Goal: Find contact information: Find contact information

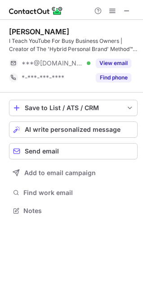
scroll to position [204, 143]
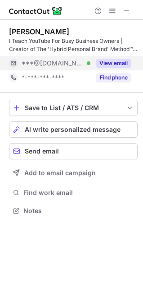
click at [43, 57] on div "***@gmail.com Verified" at bounding box center [50, 63] width 82 height 14
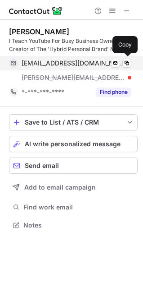
scroll to position [218, 143]
click at [88, 64] on span "shanehumason@gmail.com" at bounding box center [73, 63] width 103 height 8
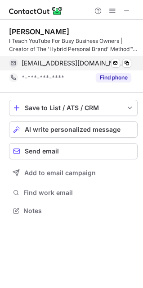
scroll to position [204, 143]
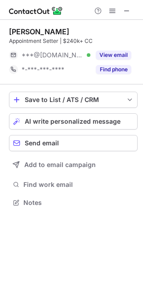
scroll to position [4, 4]
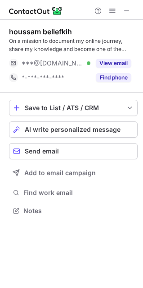
scroll to position [204, 143]
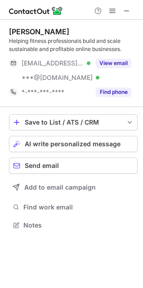
scroll to position [218, 143]
click at [132, 10] on button at bounding box center [127, 10] width 11 height 11
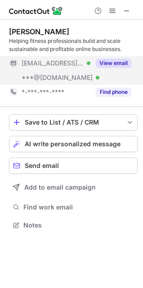
click at [62, 65] on span "[EMAIL_ADDRESS][DOMAIN_NAME]" at bounding box center [53, 63] width 62 height 8
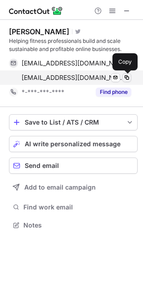
click at [131, 80] on button at bounding box center [127, 77] width 9 height 9
click at [129, 79] on span at bounding box center [127, 77] width 7 height 7
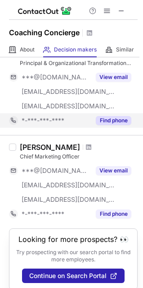
scroll to position [72, 0]
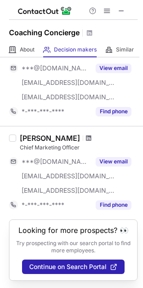
click at [86, 134] on span at bounding box center [88, 137] width 5 height 7
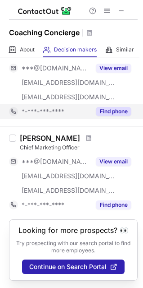
scroll to position [0, 0]
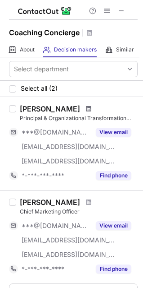
click at [86, 111] on span at bounding box center [88, 108] width 5 height 7
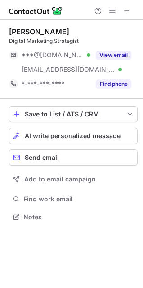
scroll to position [210, 143]
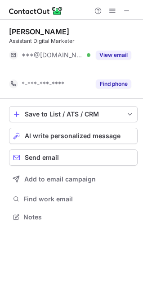
scroll to position [196, 143]
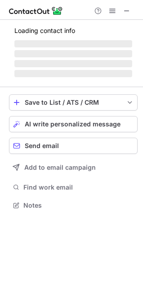
scroll to position [233, 143]
